Goal: Information Seeking & Learning: Understand process/instructions

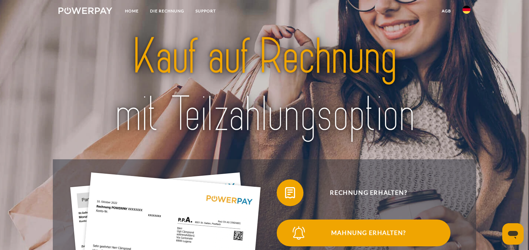
click at [378, 234] on span "Mahnung erhalten?" at bounding box center [369, 232] width 164 height 27
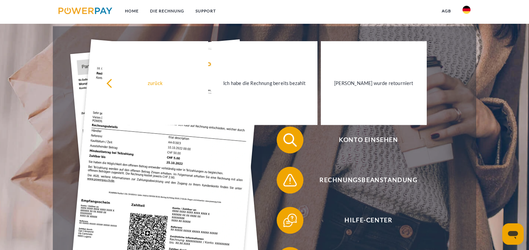
scroll to position [132, 0]
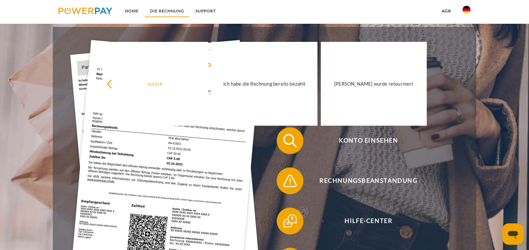
click at [167, 11] on link "DIE RECHNUNG" at bounding box center [166, 11] width 45 height 12
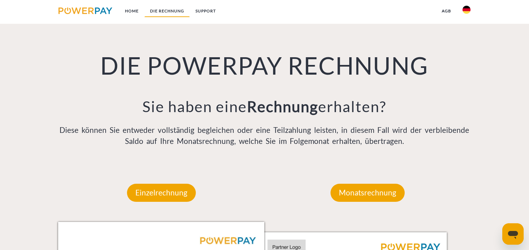
scroll to position [474, 0]
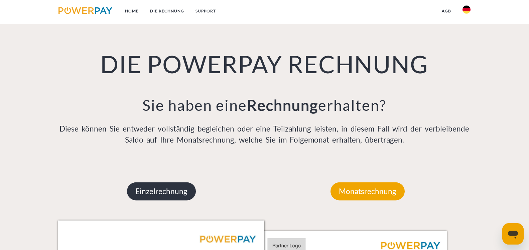
click at [178, 192] on p "Einzelrechnung" at bounding box center [161, 191] width 69 height 18
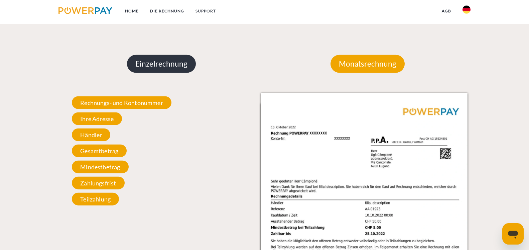
scroll to position [602, 0]
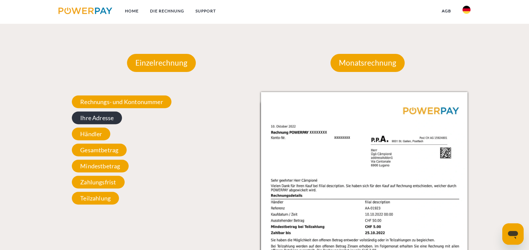
click at [103, 117] on span "Ihre Adresse" at bounding box center [97, 117] width 50 height 13
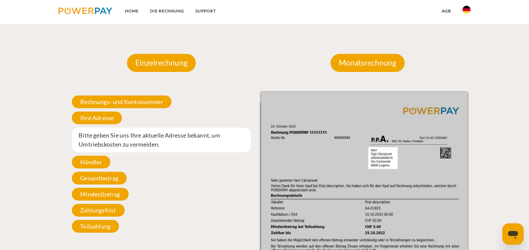
click at [108, 148] on span "Bitte geben Sie uns Ihre aktuelle Adresse bekannt, um Umtriebskosten zu vermeid…" at bounding box center [161, 139] width 179 height 25
click at [104, 141] on span "Bitte geben Sie uns Ihre aktuelle Adresse bekannt, um Umtriebskosten zu vermeid…" at bounding box center [161, 139] width 179 height 25
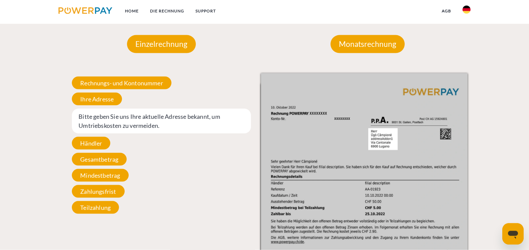
scroll to position [621, 0]
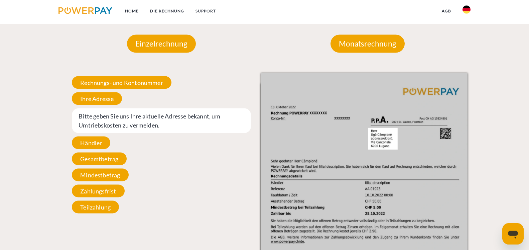
click at [94, 120] on span "Bitte geben Sie uns Ihre aktuelle Adresse bekannt, um Umtriebskosten zu vermeid…" at bounding box center [161, 120] width 179 height 25
click at [104, 98] on span "Ihre Adresse" at bounding box center [97, 98] width 50 height 13
click at [105, 119] on span "Bitte geben Sie uns Ihre aktuelle Adresse bekannt, um Umtriebskosten zu vermeid…" at bounding box center [161, 120] width 179 height 25
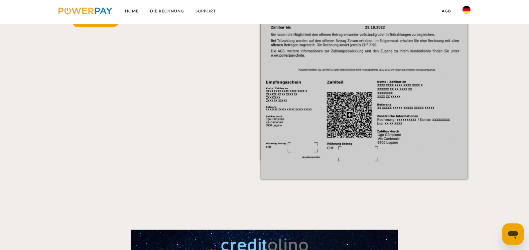
scroll to position [808, 0]
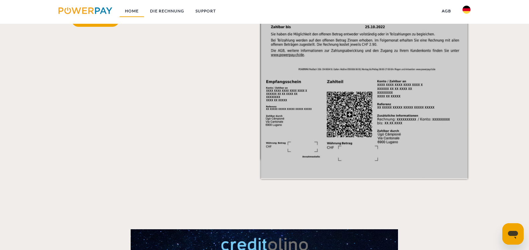
click at [133, 13] on link "Home" at bounding box center [131, 11] width 25 height 12
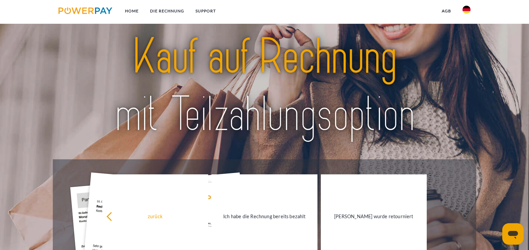
scroll to position [147, 0]
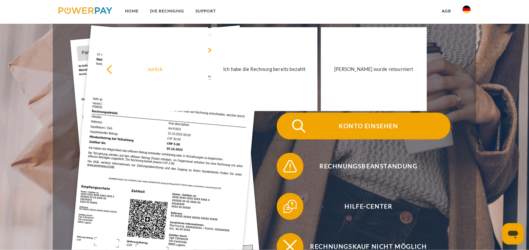
click at [371, 129] on span "Konto einsehen" at bounding box center [369, 126] width 164 height 27
